Goal: Information Seeking & Learning: Learn about a topic

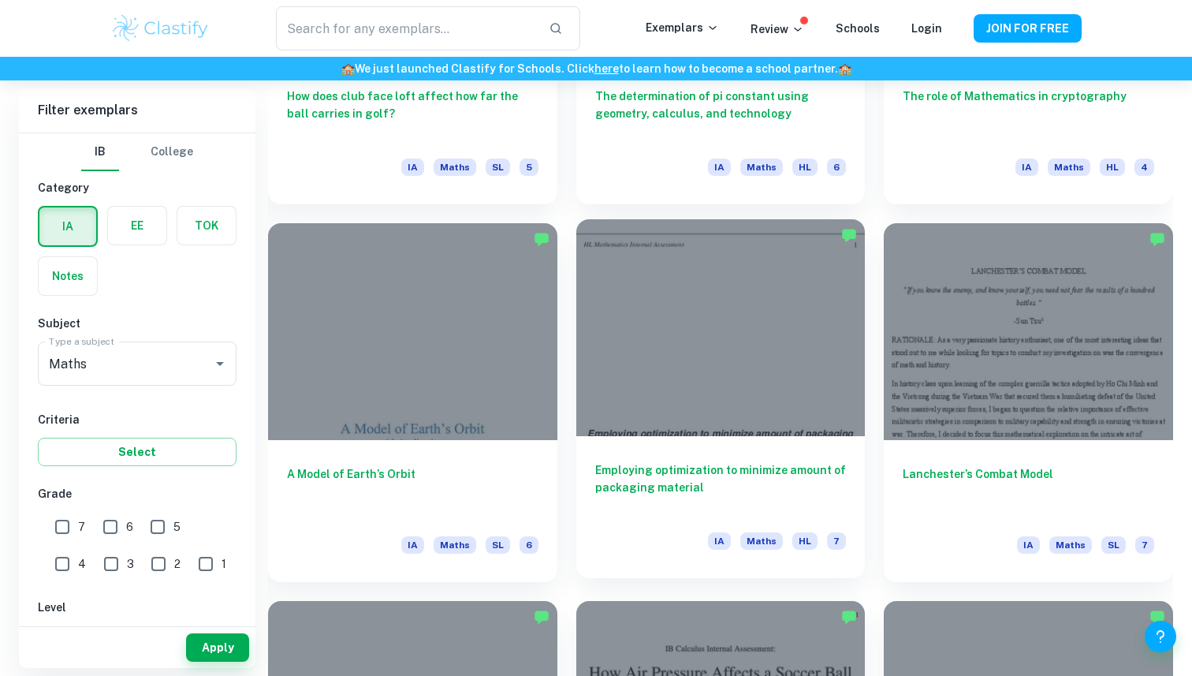
scroll to position [1818, 0]
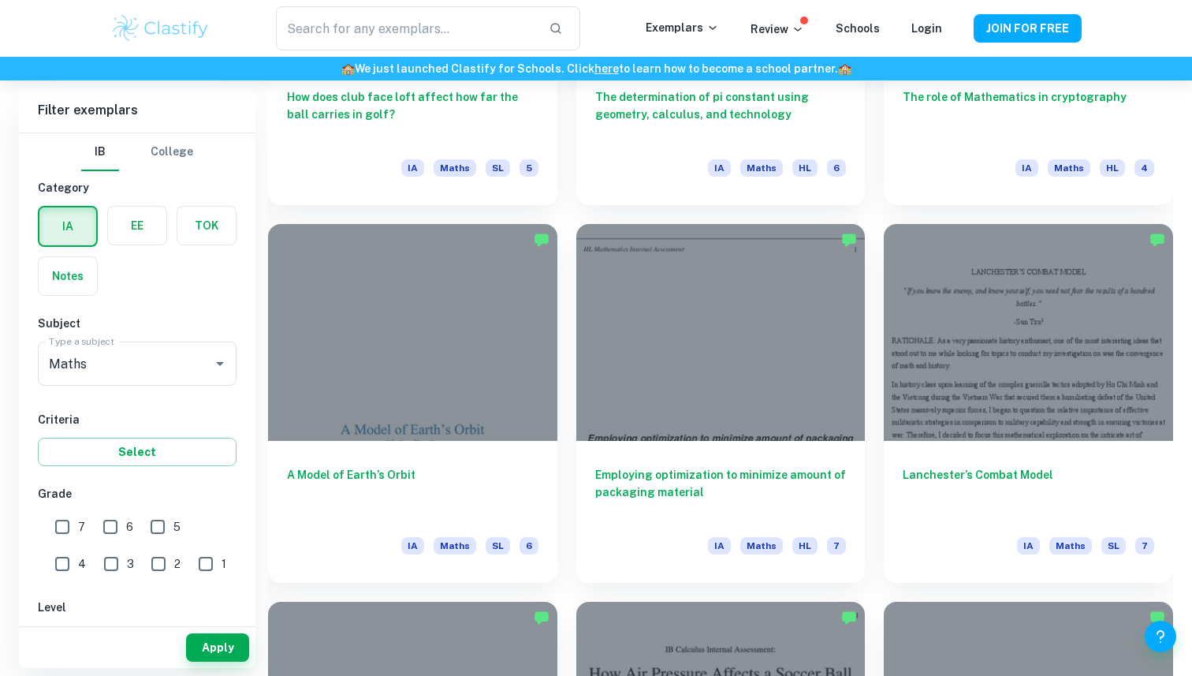
click at [404, 4] on div "​ Exemplars Review Schools Login JOIN FOR FREE" at bounding box center [596, 28] width 1192 height 57
click at [404, 13] on input "text" at bounding box center [406, 28] width 260 height 44
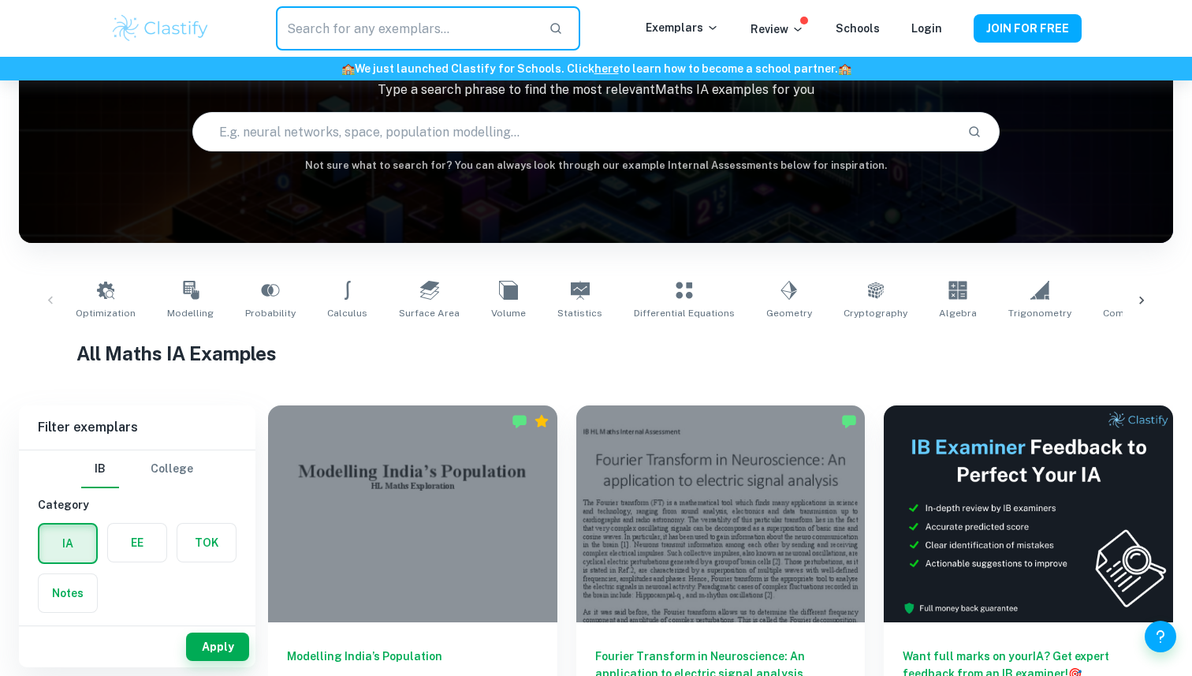
scroll to position [124, 0]
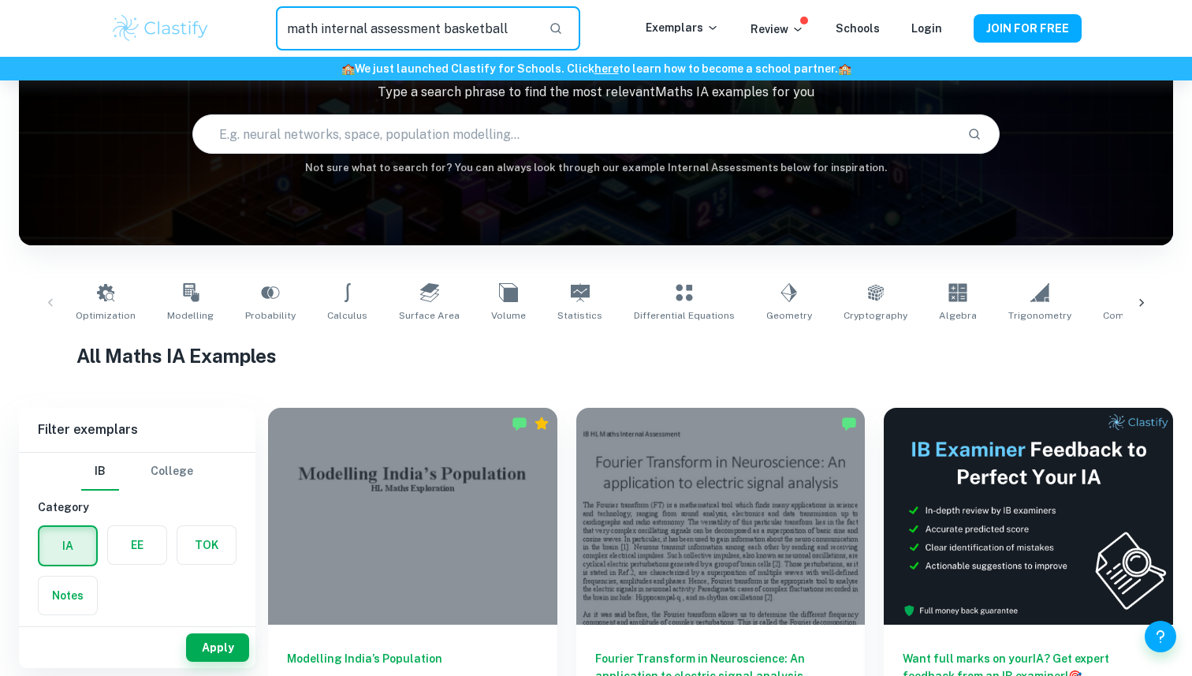
type input "math internal assessment basketball"
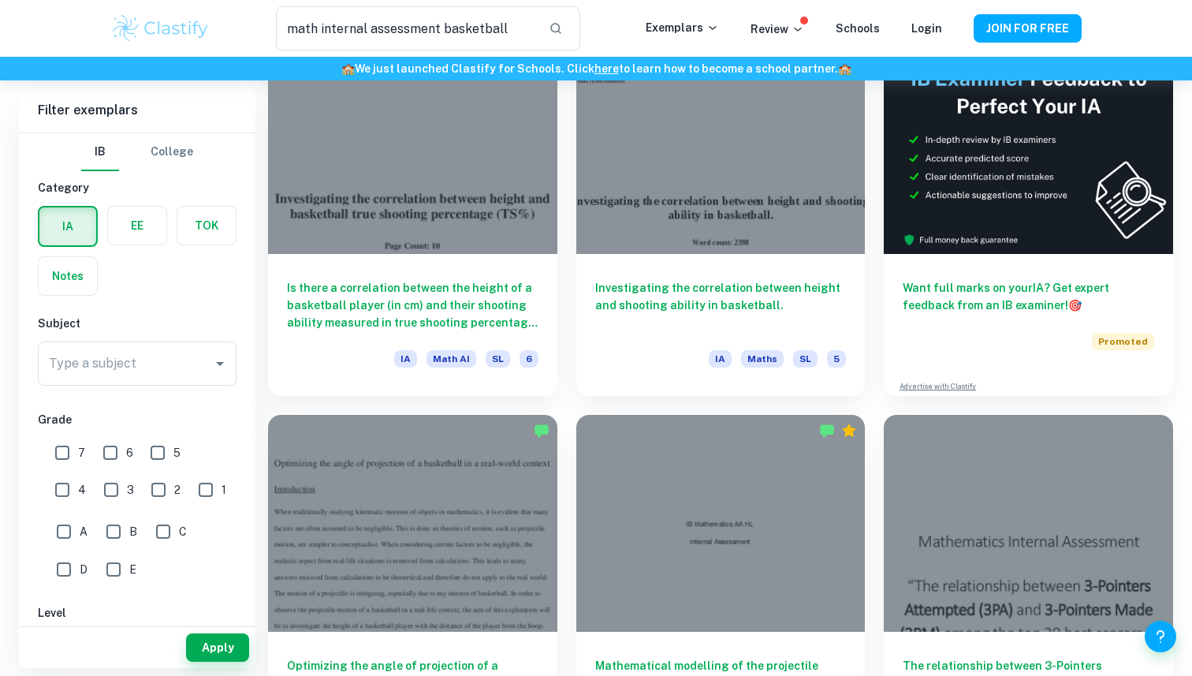
scroll to position [2, 0]
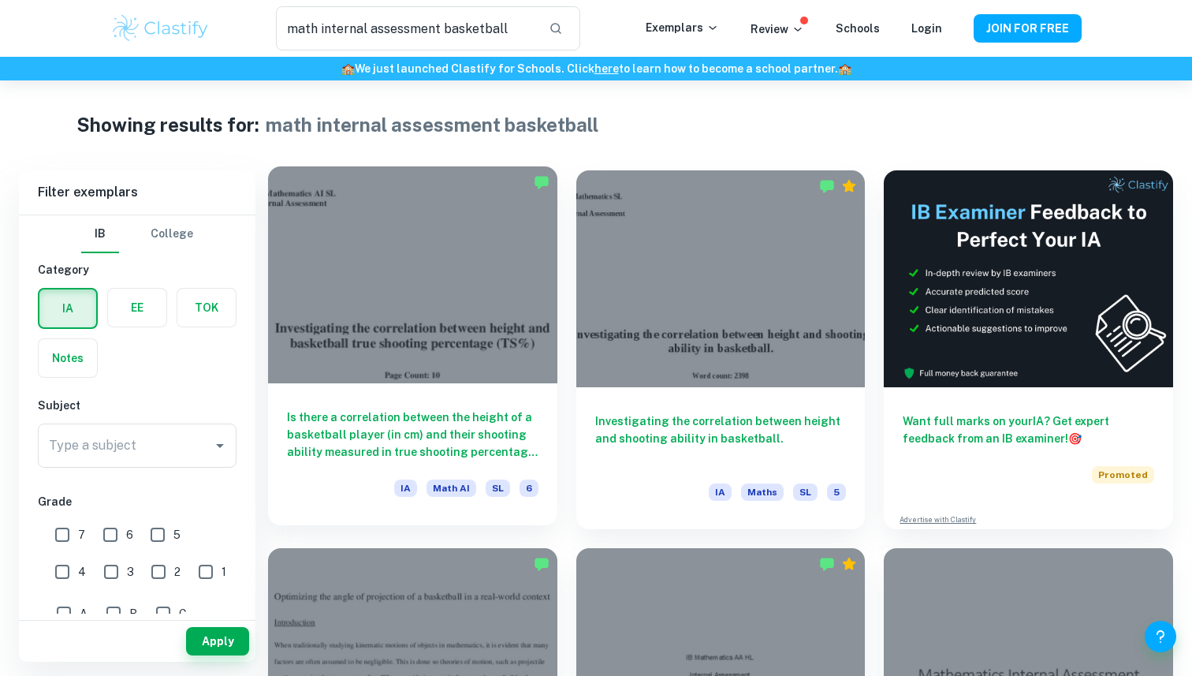
click at [434, 279] on div at bounding box center [412, 274] width 289 height 217
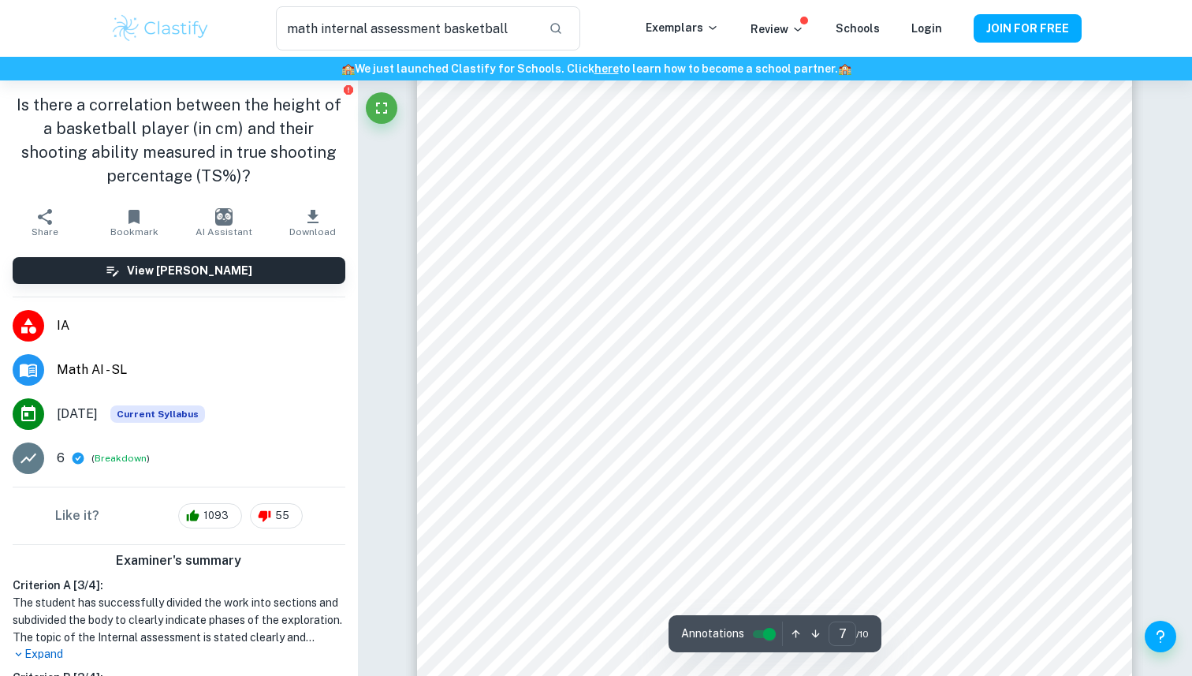
scroll to position [6836, 0]
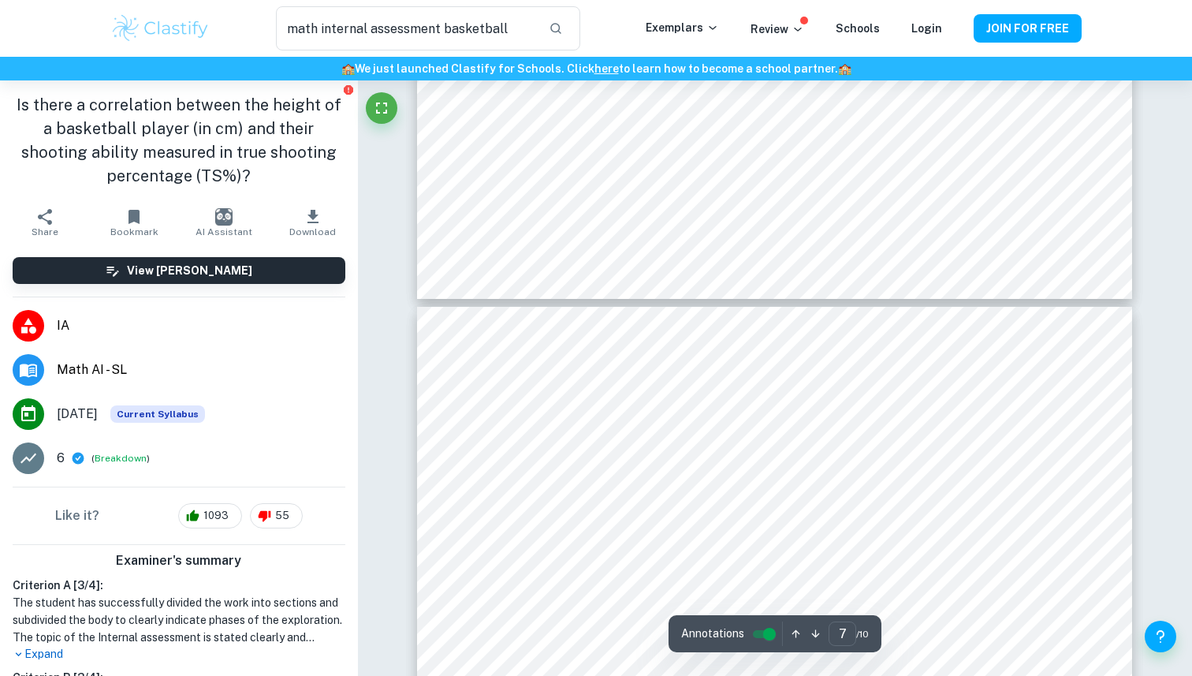
type input "8"
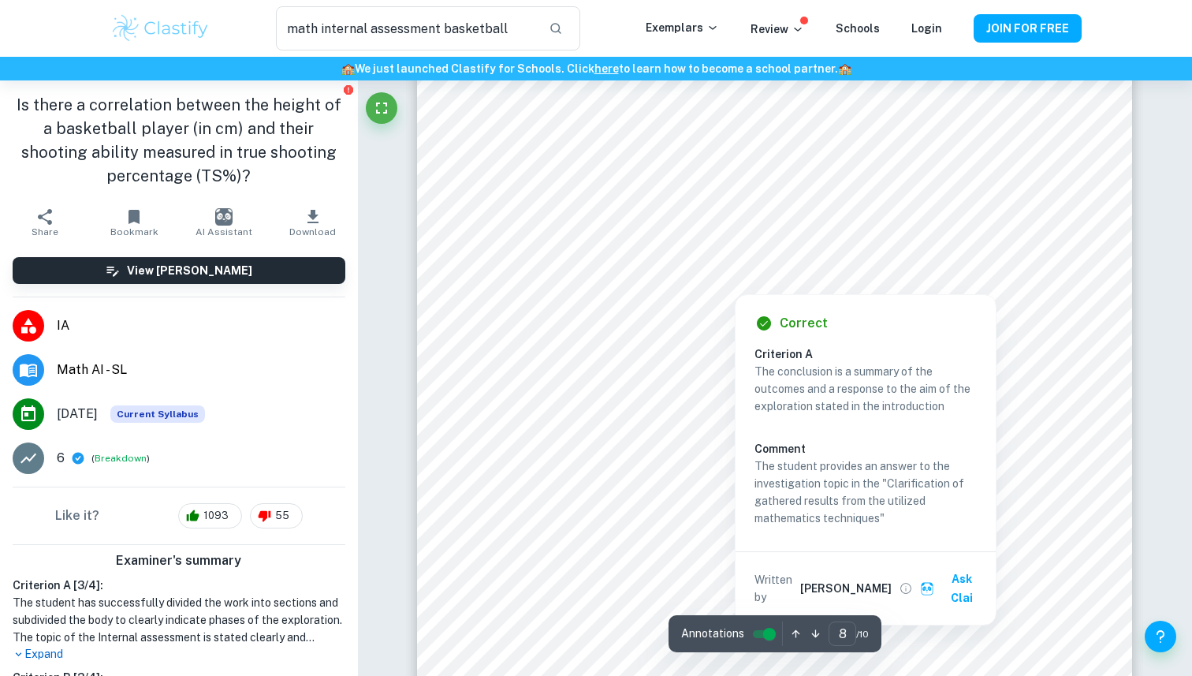
scroll to position [7430, 0]
